Goal: Find specific page/section: Find specific page/section

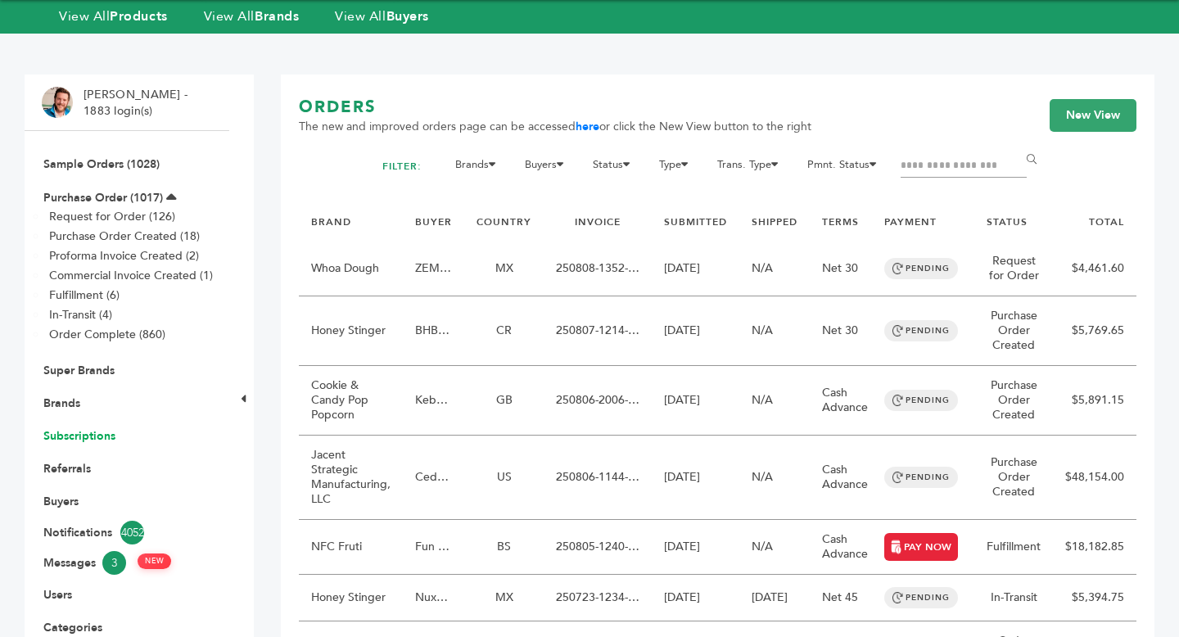
scroll to position [69, 0]
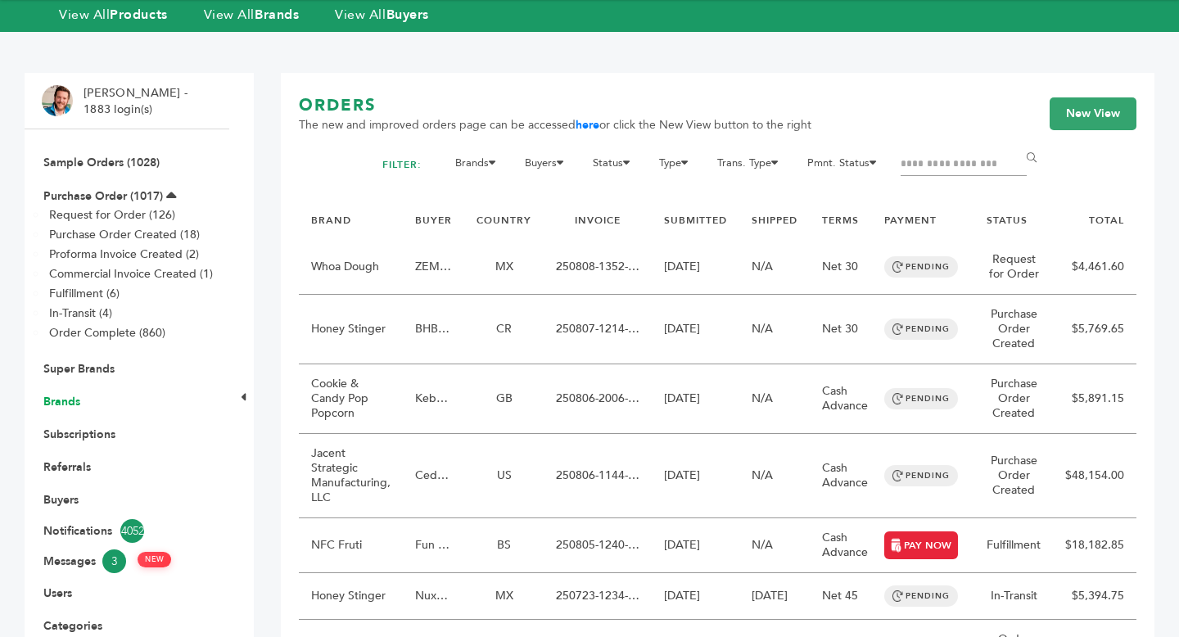
click at [75, 404] on link "Brands" at bounding box center [61, 402] width 37 height 16
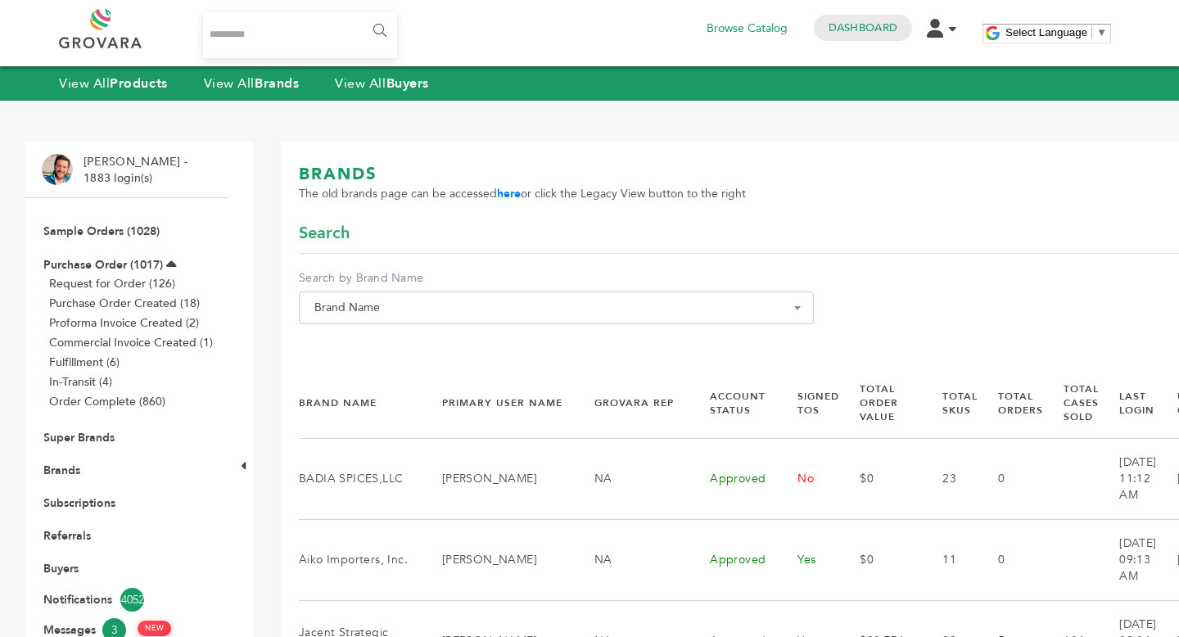
click at [495, 314] on span "Brand Name" at bounding box center [556, 307] width 497 height 23
click at [472, 341] on input "Search" at bounding box center [530, 338] width 455 height 20
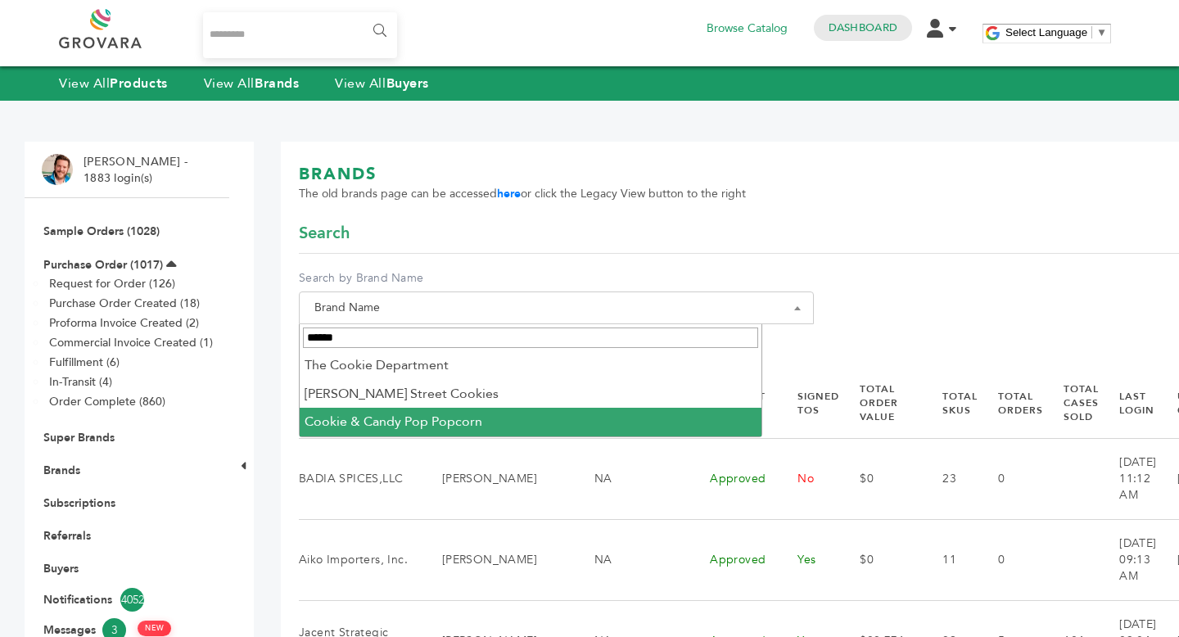
type input "******"
select select "**********"
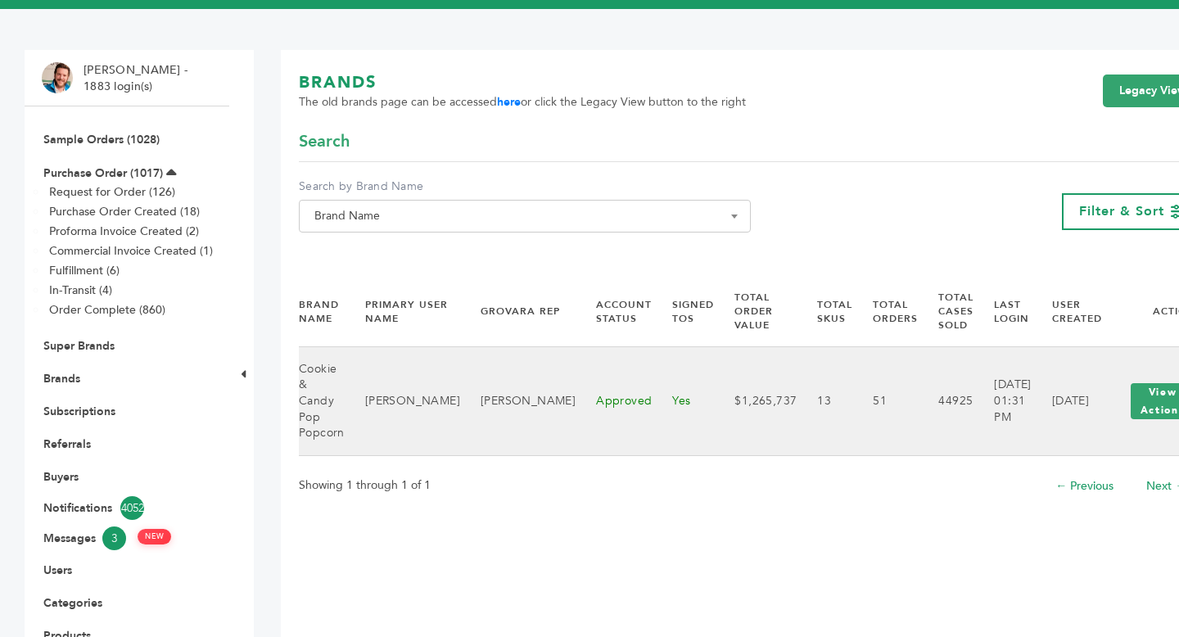
scroll to position [93, 0]
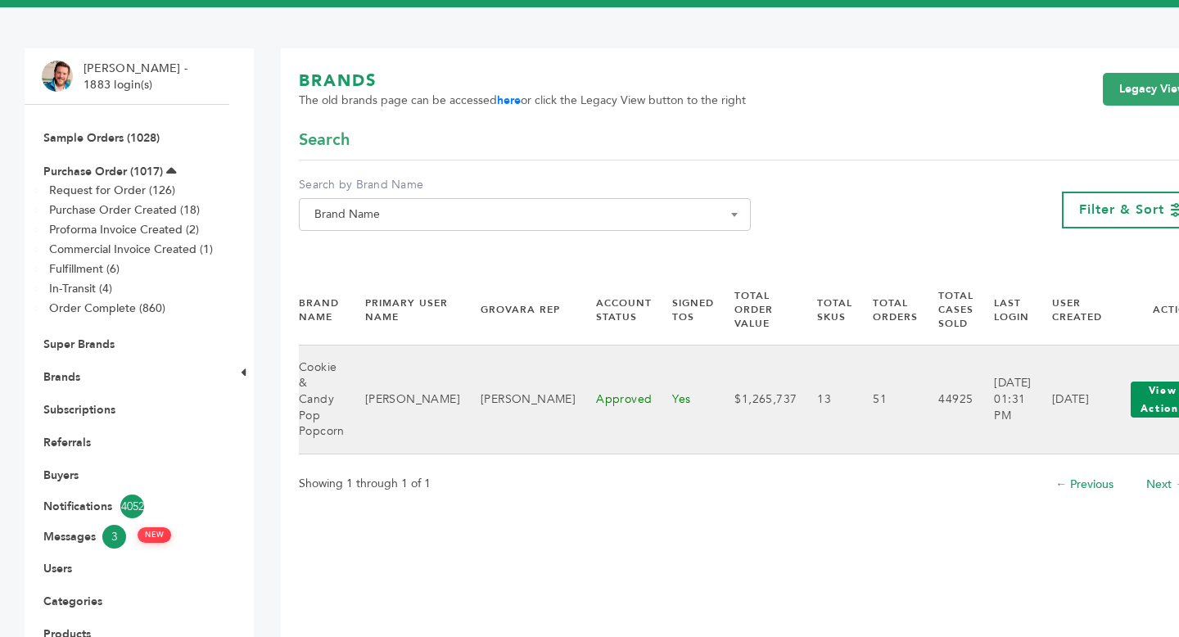
click at [1131, 400] on button "View Actions" at bounding box center [1163, 400] width 64 height 36
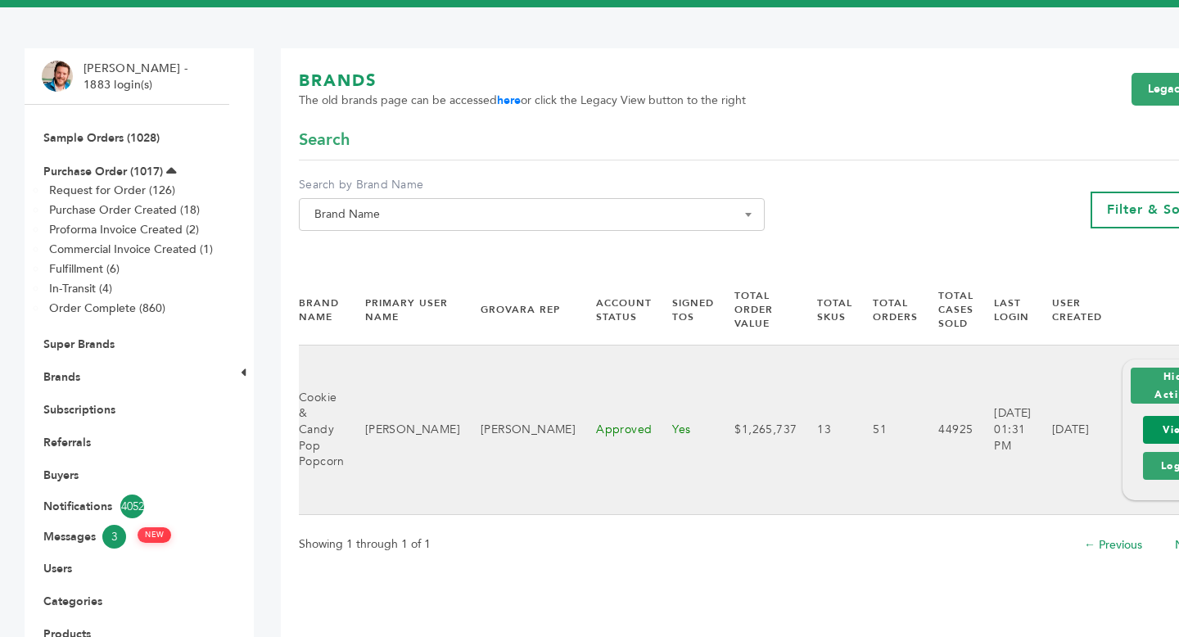
click at [1143, 427] on link "View" at bounding box center [1177, 430] width 68 height 28
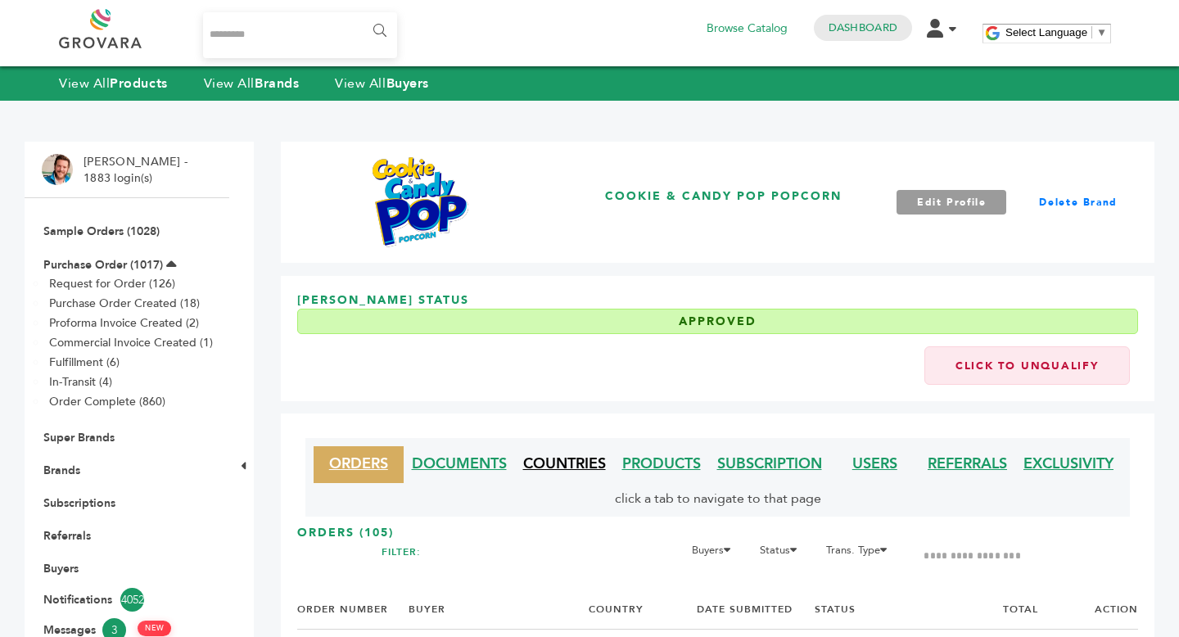
click at [567, 462] on link "COUNTRIES" at bounding box center [564, 464] width 83 height 20
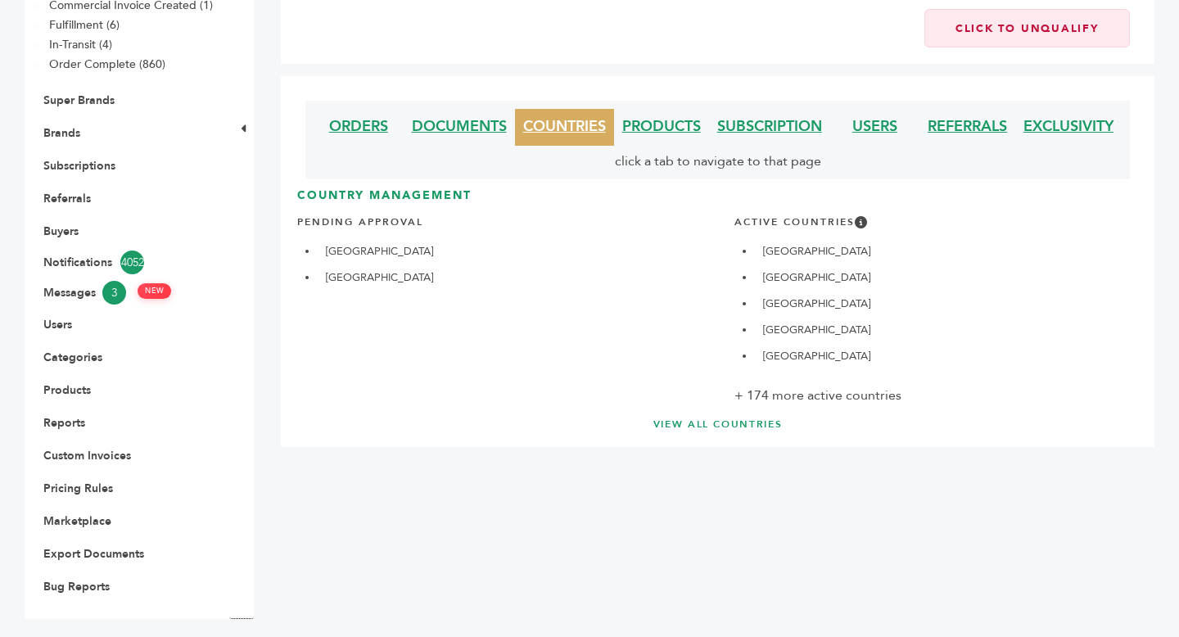
scroll to position [344, 0]
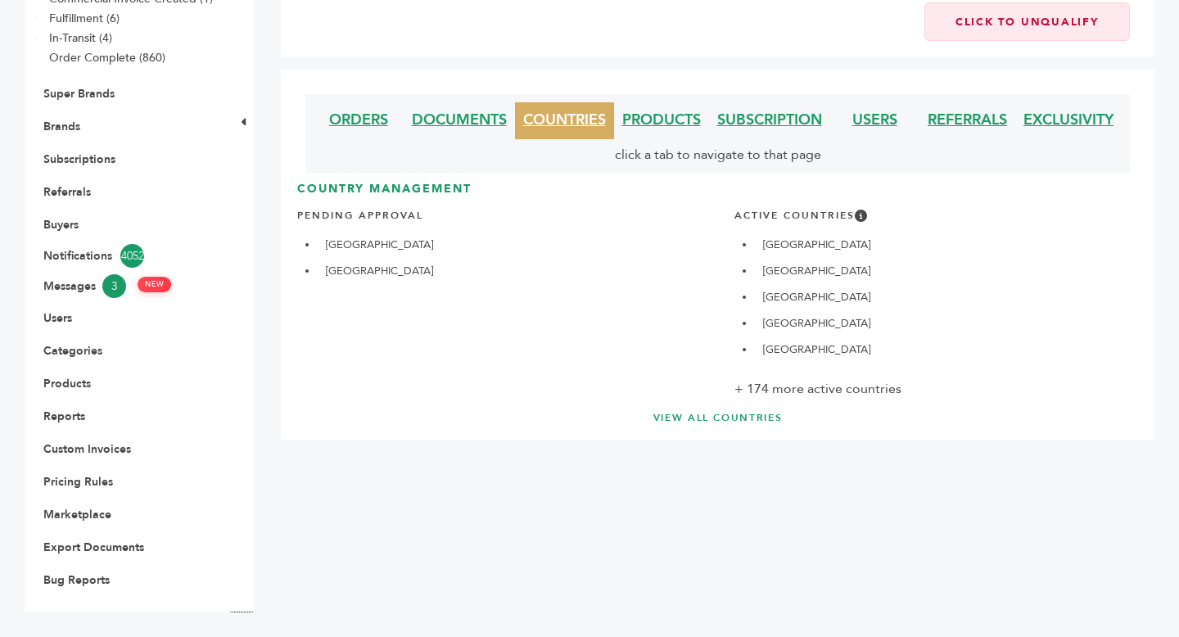
click at [743, 413] on link "VIEW ALL COUNTRIES" at bounding box center [718, 418] width 776 height 14
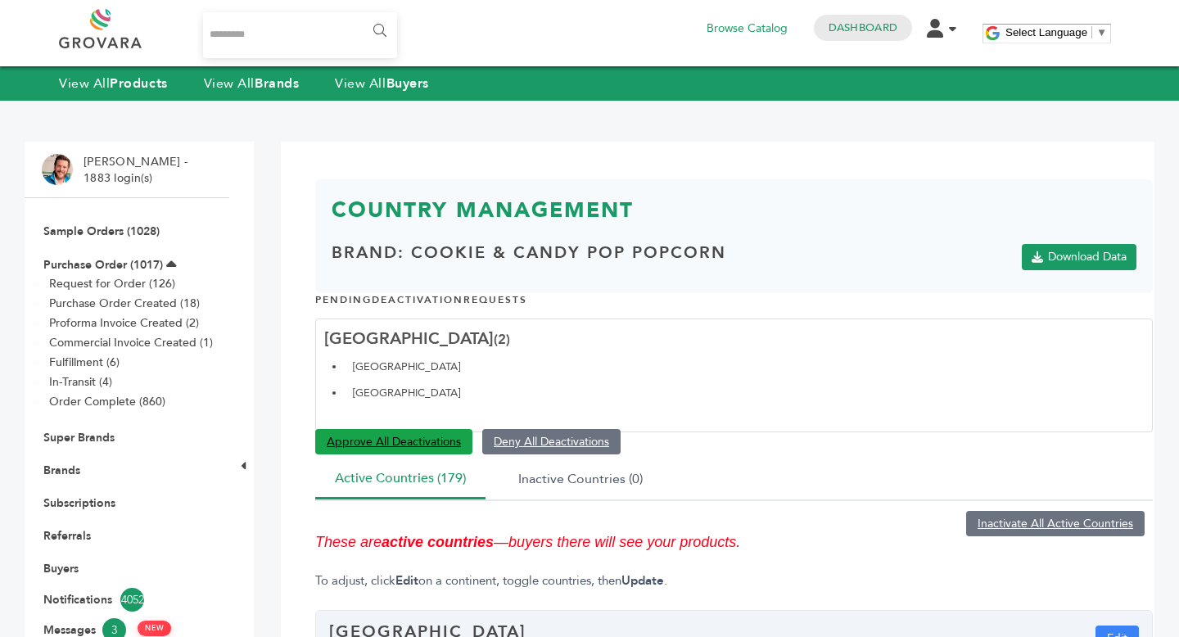
click at [417, 445] on link "Approve All Deactivations" at bounding box center [393, 441] width 157 height 25
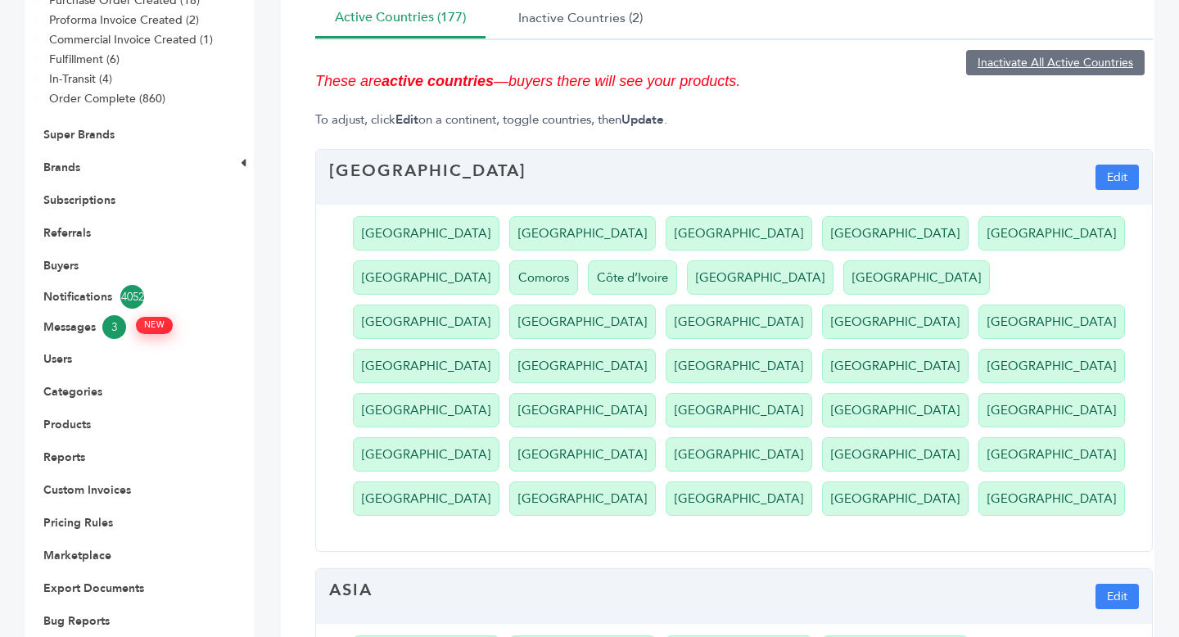
scroll to position [307, 0]
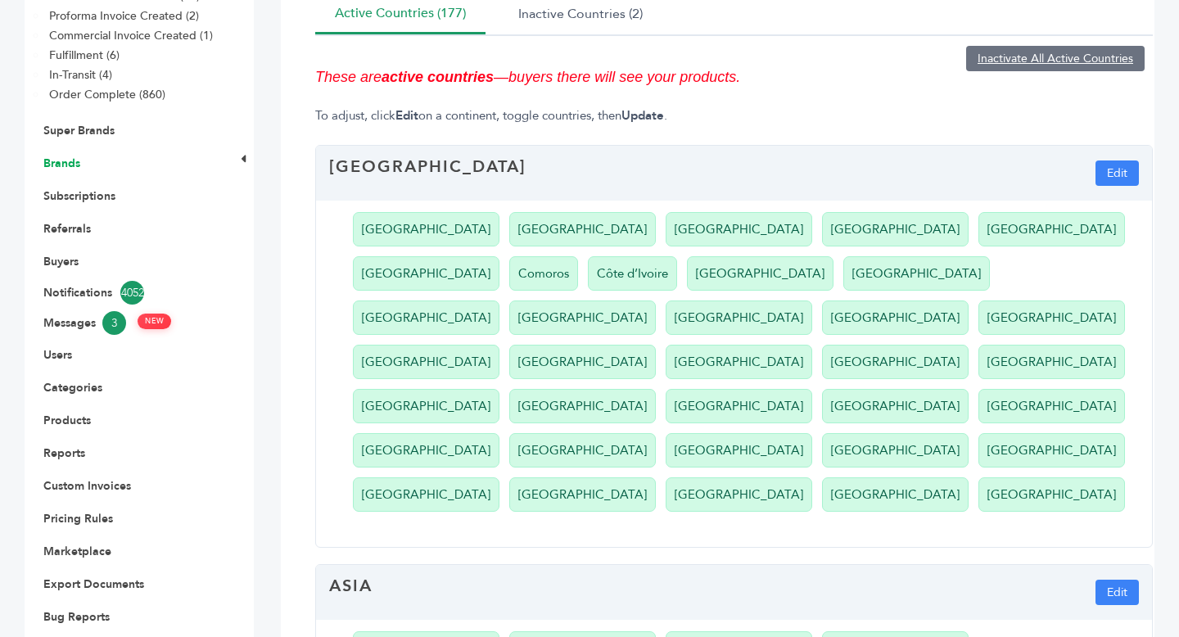
click at [70, 161] on link "Brands" at bounding box center [61, 164] width 37 height 16
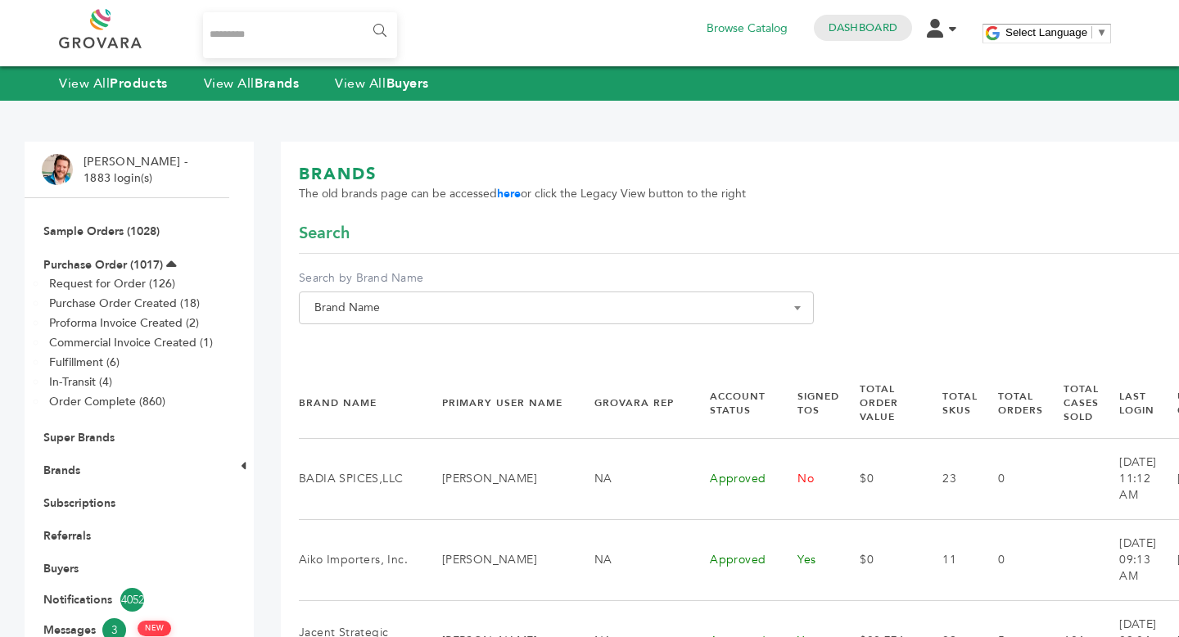
click at [487, 299] on span "Brand Name" at bounding box center [556, 307] width 497 height 23
click at [467, 338] on input "Search" at bounding box center [530, 338] width 455 height 20
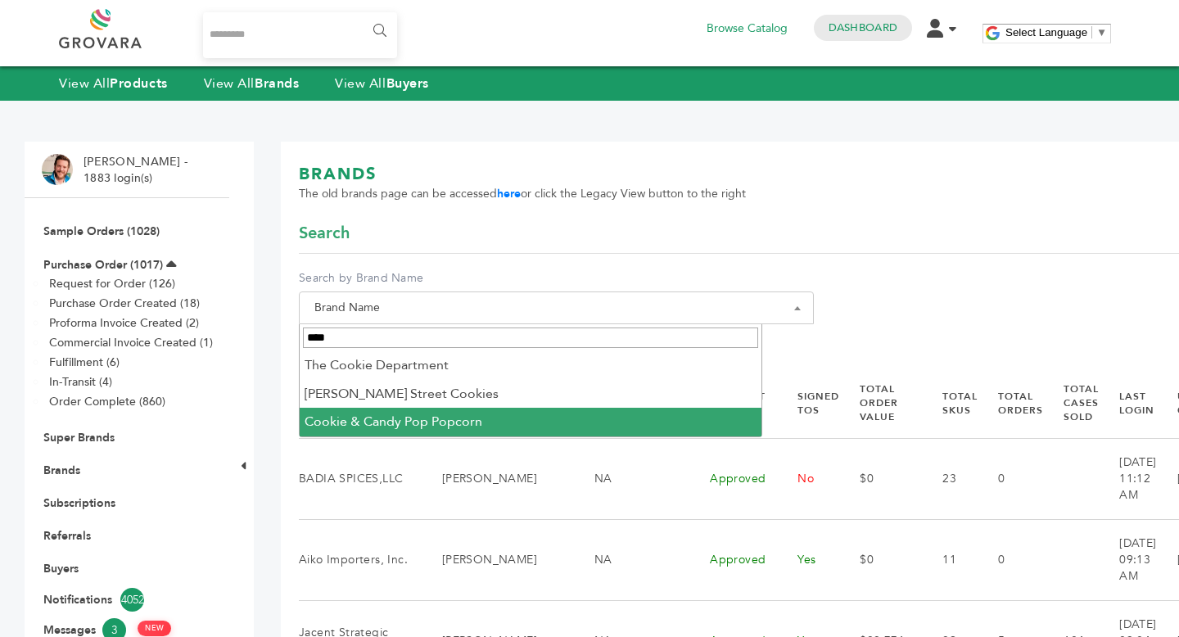
type input "****"
select select "**********"
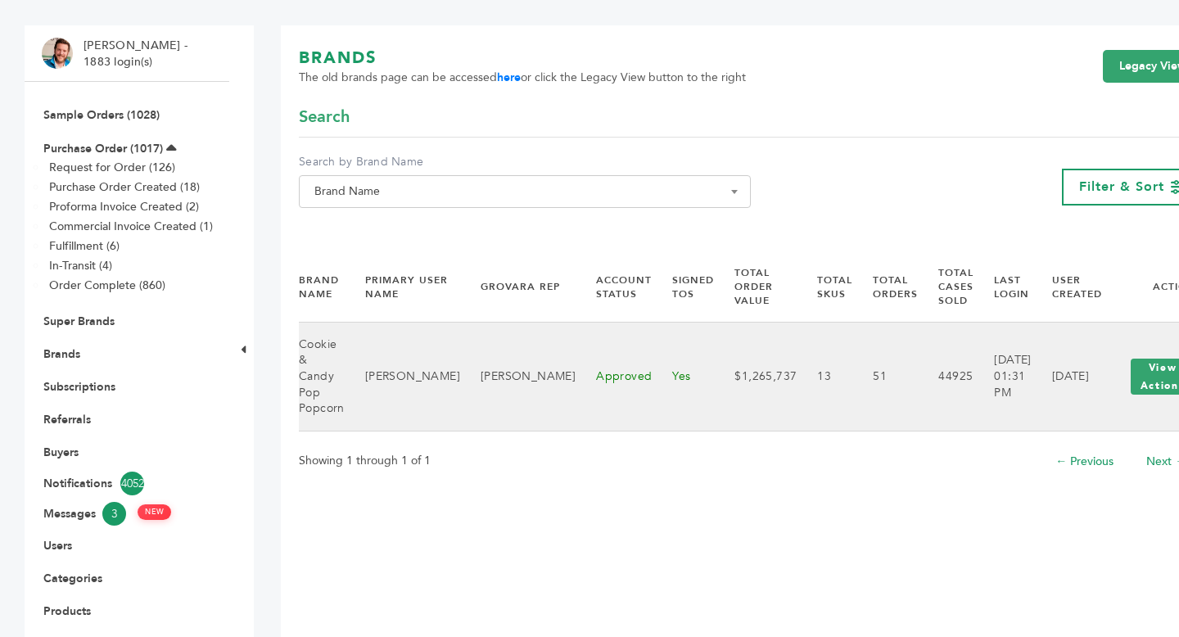
scroll to position [133, 0]
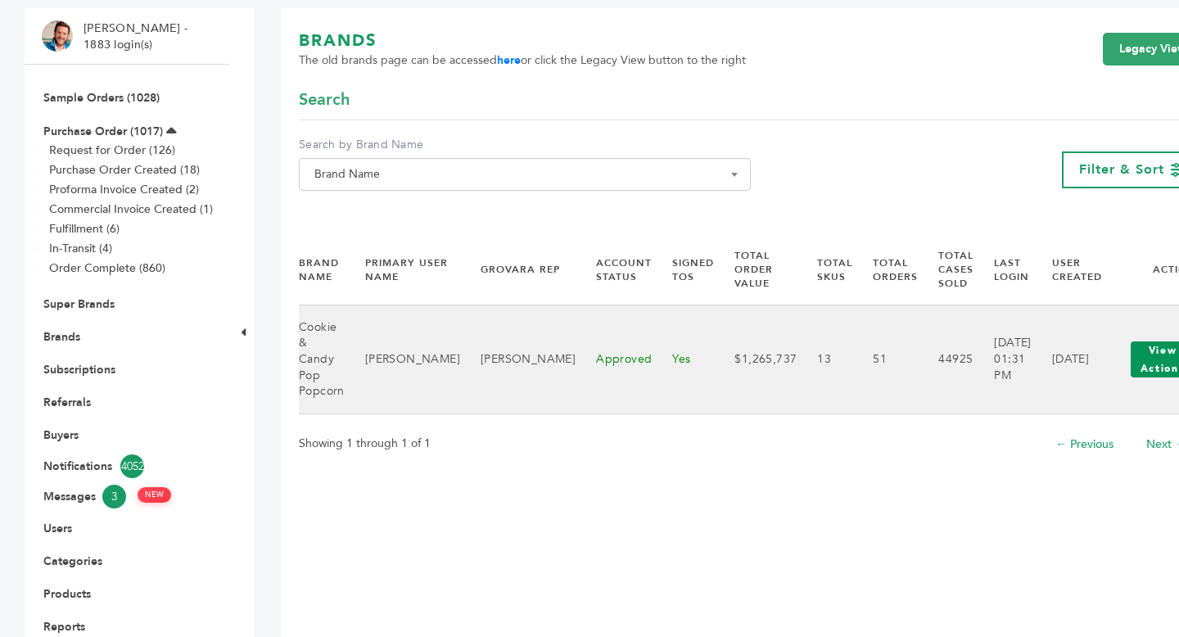
click at [1131, 368] on button "View Actions" at bounding box center [1163, 359] width 64 height 36
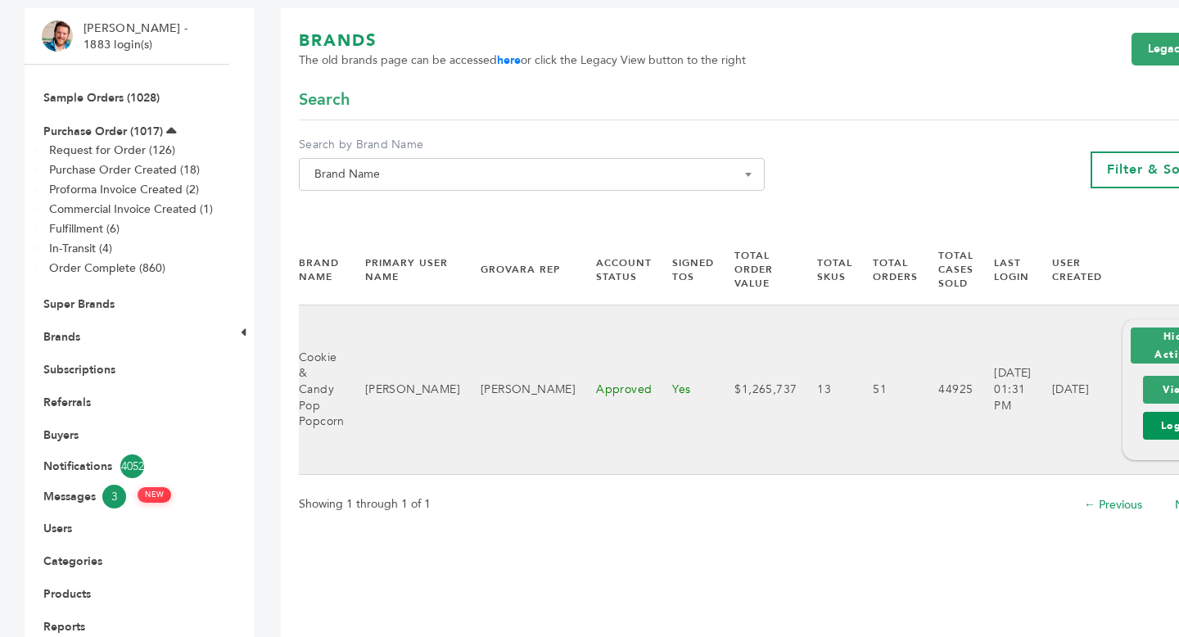
click at [1143, 420] on link "Login" at bounding box center [1177, 426] width 68 height 28
